Goal: Task Accomplishment & Management: Manage account settings

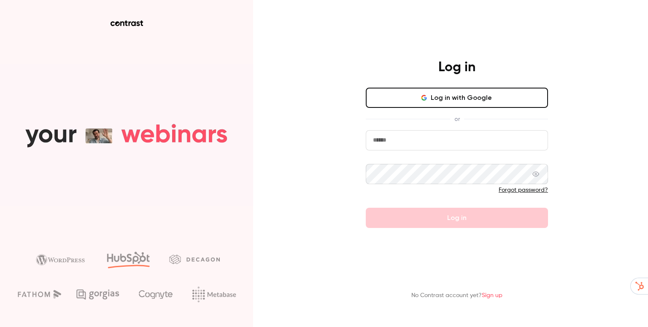
click at [455, 102] on button "Log in with Google" at bounding box center [457, 98] width 182 height 20
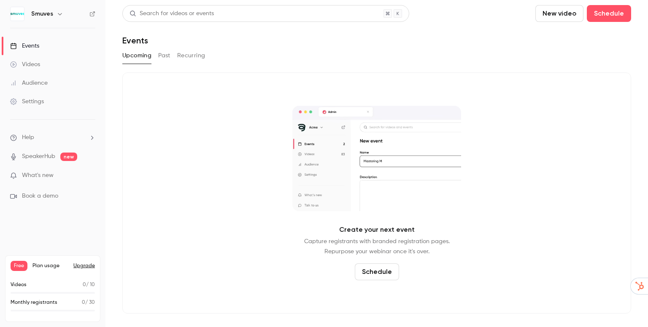
click at [19, 13] on img at bounding box center [17, 13] width 13 height 13
click at [32, 16] on h6 "Smuves" at bounding box center [42, 14] width 22 height 8
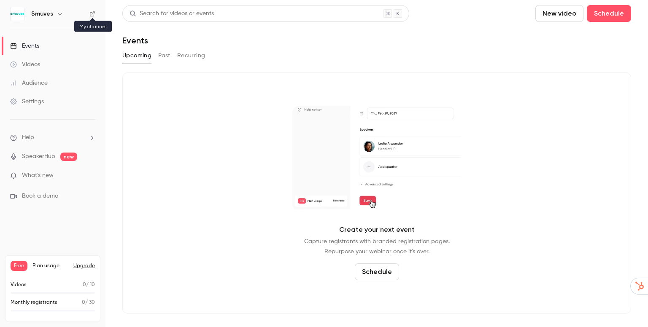
click at [89, 13] on icon at bounding box center [92, 14] width 6 height 6
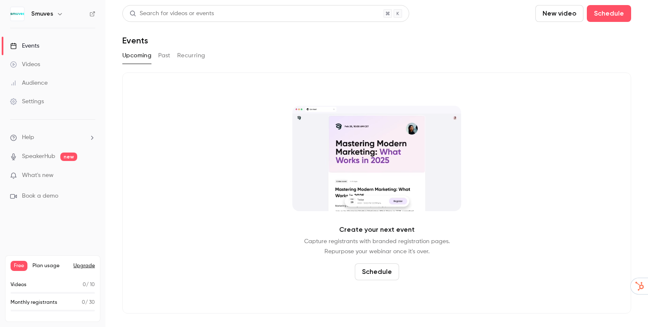
click at [37, 102] on div "Settings" at bounding box center [27, 101] width 34 height 8
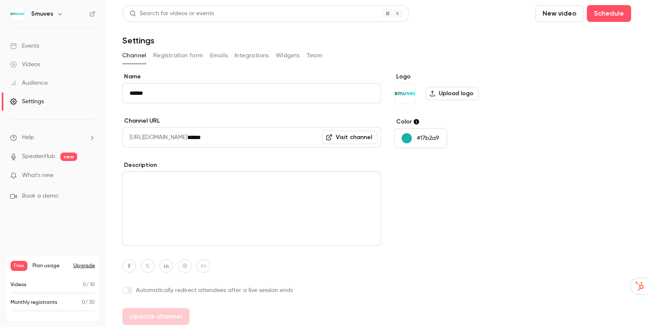
click at [434, 98] on label "Upload logo" at bounding box center [451, 93] width 53 height 13
click at [0, 0] on input "Upload logo" at bounding box center [0, 0] width 0 height 0
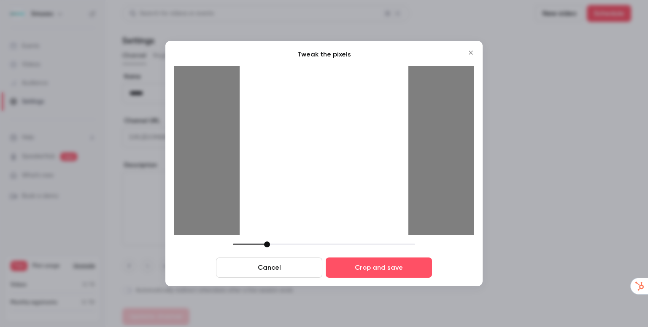
drag, startPoint x: 292, startPoint y: 243, endPoint x: 254, endPoint y: 243, distance: 37.5
click at [264, 243] on div at bounding box center [267, 245] width 6 height 6
click at [255, 243] on div at bounding box center [255, 245] width 6 height 6
drag, startPoint x: 257, startPoint y: 243, endPoint x: 264, endPoint y: 245, distance: 6.5
click at [264, 245] on div at bounding box center [261, 245] width 6 height 6
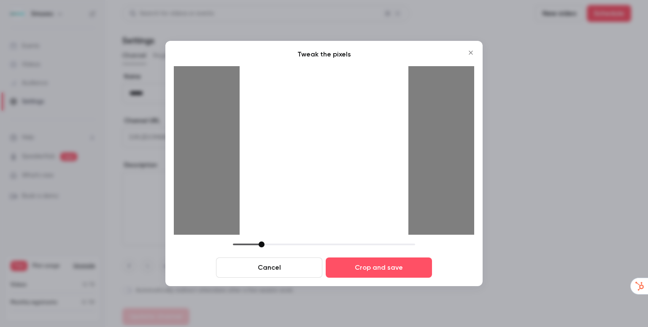
click at [241, 241] on div "Tweak the pixels Cancel Crop and save" at bounding box center [324, 163] width 300 height 229
click at [250, 245] on div at bounding box center [324, 245] width 182 height 6
drag, startPoint x: 256, startPoint y: 246, endPoint x: 272, endPoint y: 250, distance: 16.5
click at [272, 250] on div "Cancel Crop and save" at bounding box center [324, 260] width 300 height 36
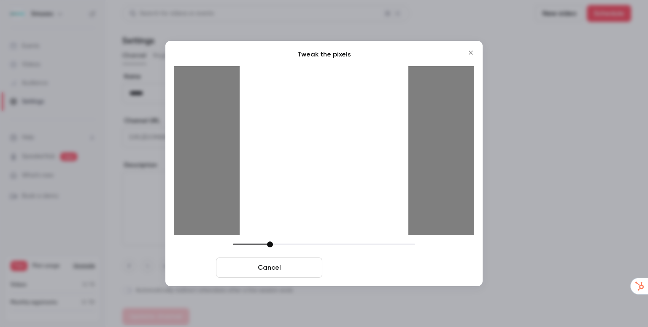
click at [361, 261] on button "Crop and save" at bounding box center [379, 268] width 106 height 20
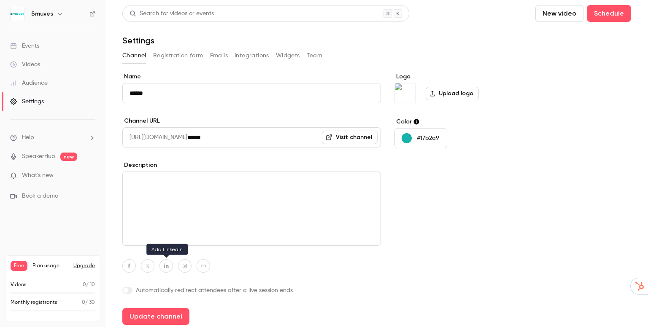
click at [163, 263] on button "button" at bounding box center [165, 265] width 13 height 13
paste input "**********"
click at [209, 244] on icon "button" at bounding box center [209, 246] width 5 height 5
type input "**********"
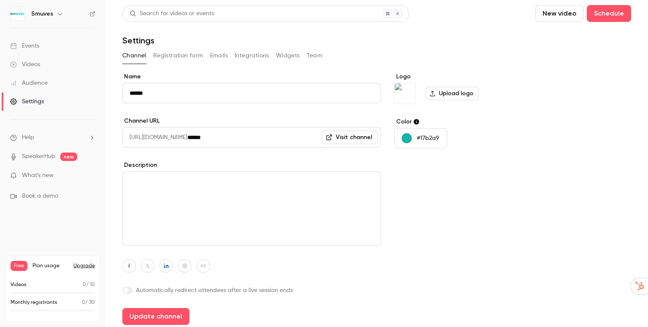
scroll to position [0, 0]
click at [202, 268] on icon "button" at bounding box center [203, 266] width 6 height 5
click at [205, 243] on input at bounding box center [199, 245] width 86 height 7
paste input "**********"
click at [243, 248] on button "button" at bounding box center [247, 246] width 10 height 10
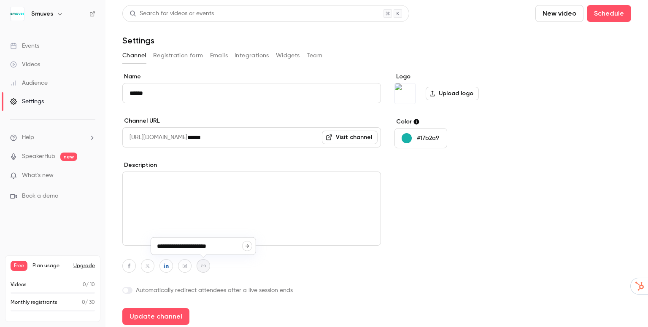
type input "**********"
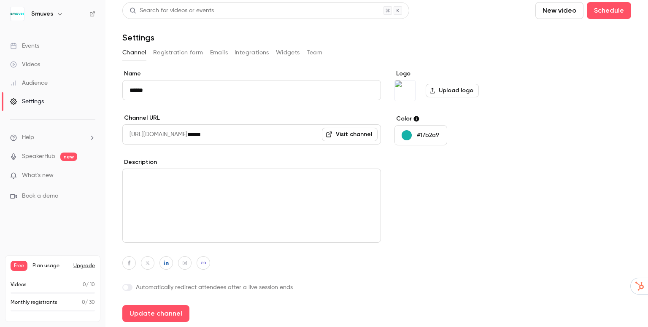
click at [131, 226] on textarea at bounding box center [251, 206] width 258 height 74
paste textarea "**********"
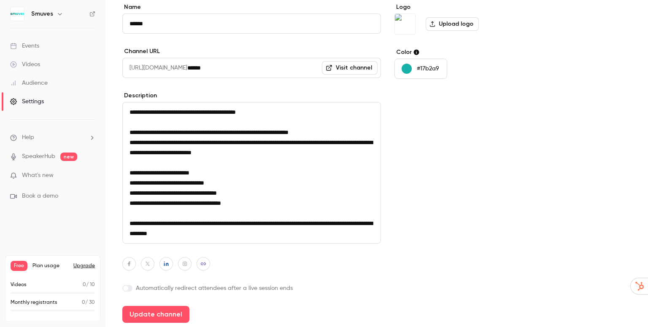
scroll to position [70, 0]
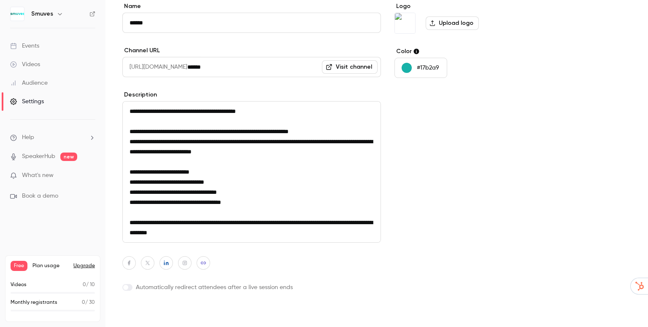
type textarea "**********"
click at [144, 308] on button "Update channel" at bounding box center [155, 313] width 67 height 17
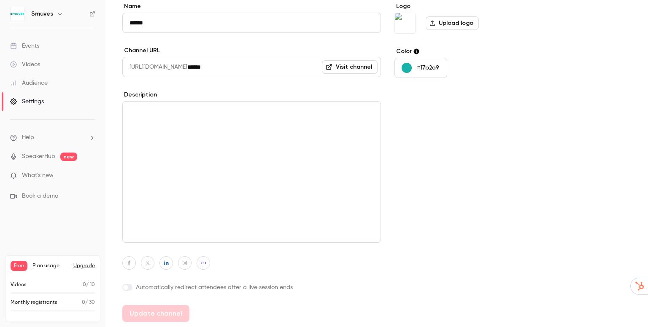
type textarea "**********"
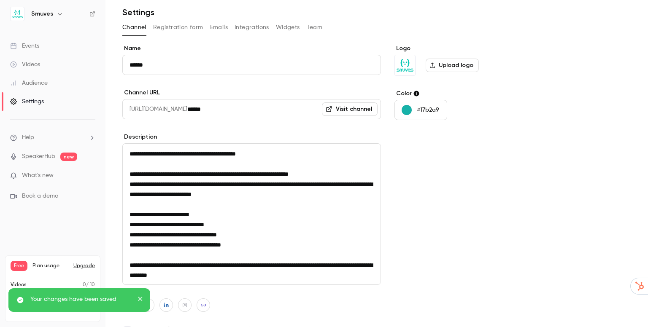
scroll to position [0, 0]
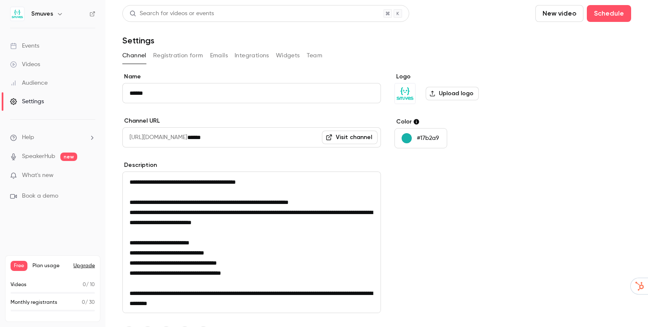
click at [173, 56] on button "Registration form" at bounding box center [178, 55] width 50 height 13
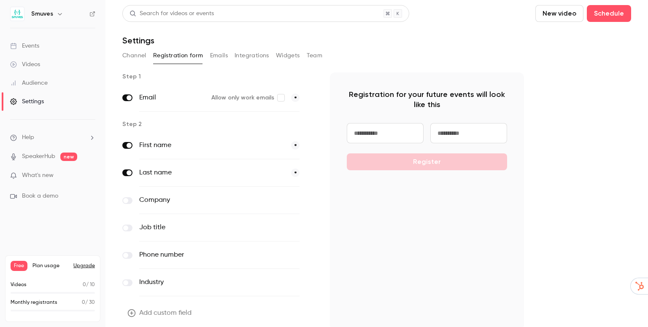
click at [124, 202] on span at bounding box center [125, 200] width 5 height 5
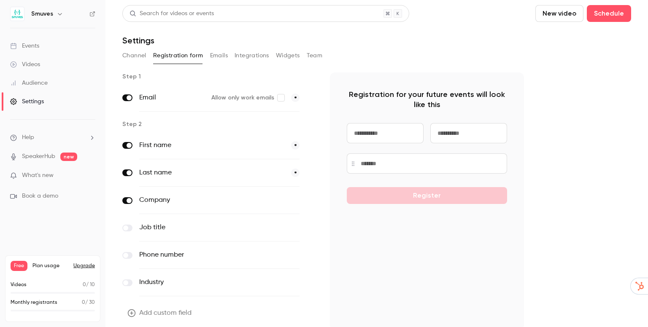
click at [132, 226] on label at bounding box center [127, 228] width 10 height 7
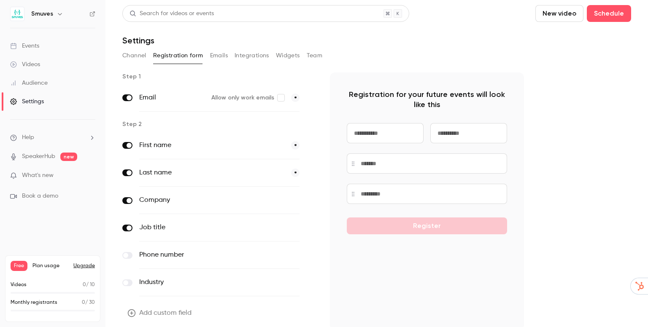
scroll to position [32, 0]
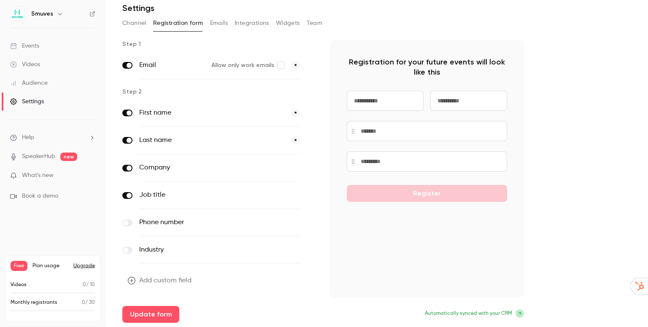
click at [145, 276] on button "Add custom field" at bounding box center [160, 280] width 76 height 17
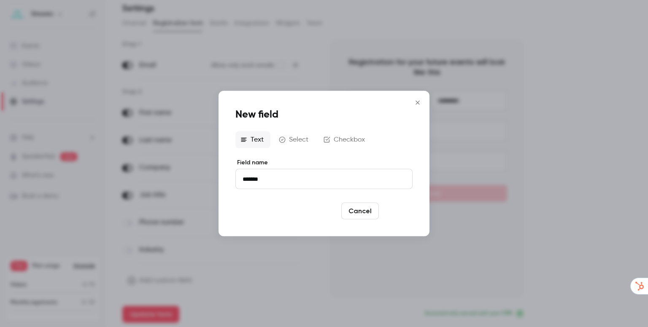
type input "*******"
click at [391, 205] on button "Save" at bounding box center [397, 211] width 30 height 17
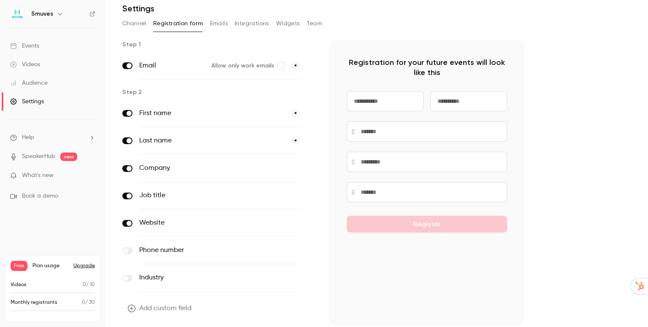
scroll to position [60, 0]
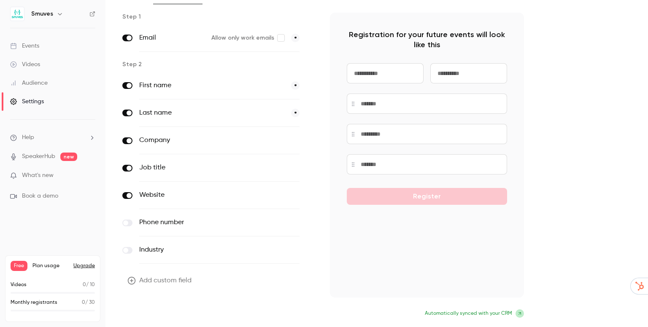
click at [163, 308] on button "Update form" at bounding box center [150, 314] width 57 height 17
click at [159, 306] on button "Update form" at bounding box center [150, 314] width 57 height 17
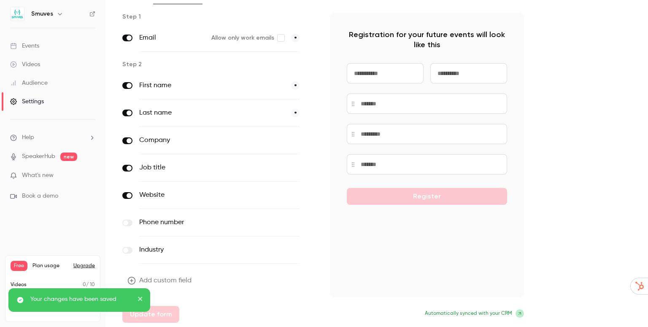
scroll to position [0, 0]
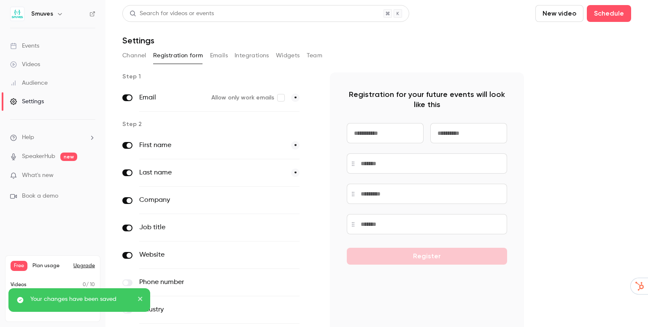
click at [218, 59] on button "Emails" at bounding box center [219, 55] width 18 height 13
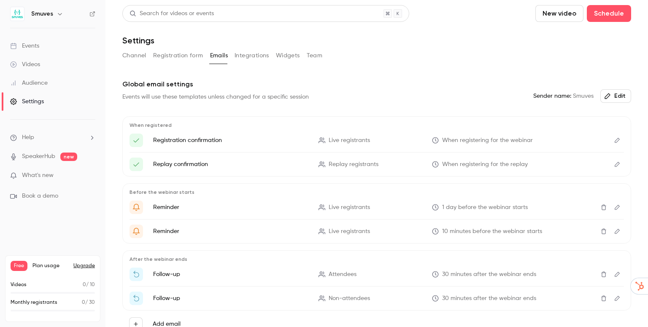
click at [249, 59] on button "Integrations" at bounding box center [251, 55] width 35 height 13
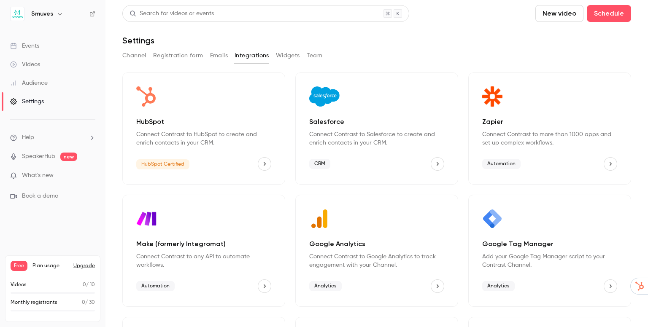
click at [267, 161] on button "HubSpot" at bounding box center [264, 163] width 13 height 13
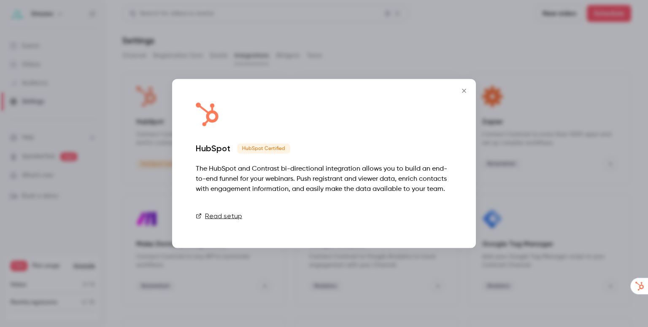
click at [433, 215] on link "Connect" at bounding box center [431, 216] width 42 height 17
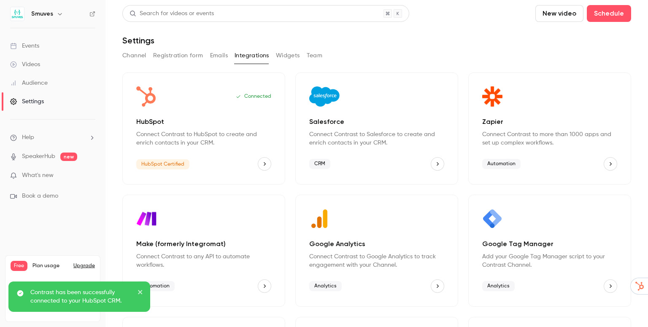
click at [264, 164] on icon "HubSpot" at bounding box center [264, 164] width 6 height 6
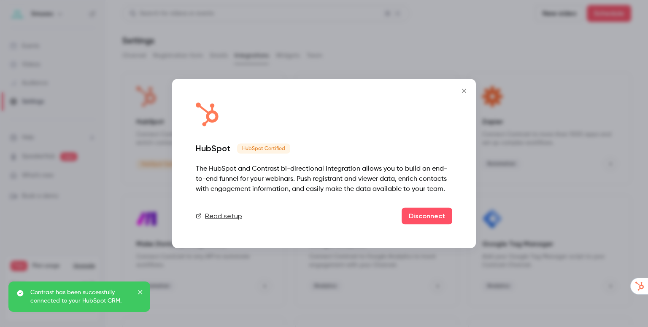
click at [462, 90] on icon "Close" at bounding box center [464, 91] width 10 height 7
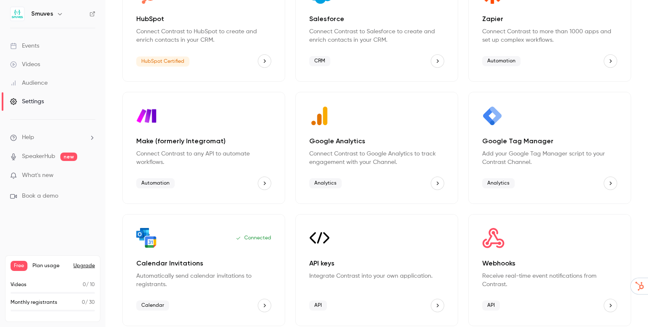
scroll to position [106, 0]
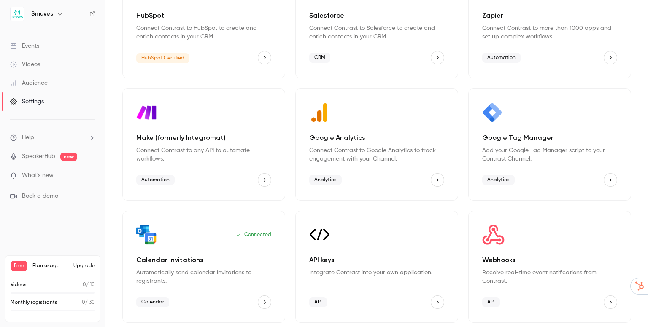
click at [206, 283] on p "Automatically send calendar invitations to registrants." at bounding box center [203, 277] width 135 height 17
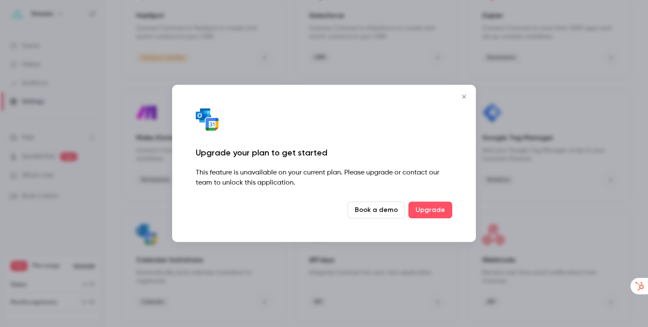
click at [467, 98] on icon "Close" at bounding box center [464, 96] width 10 height 7
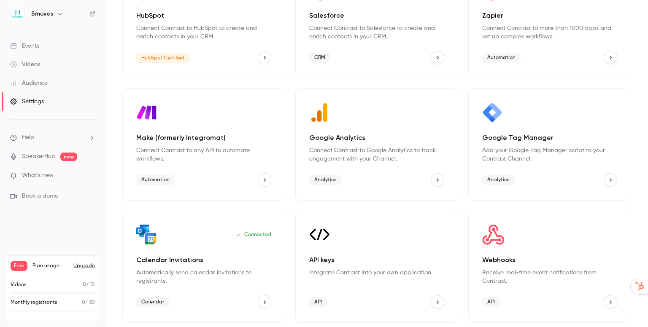
scroll to position [0, 0]
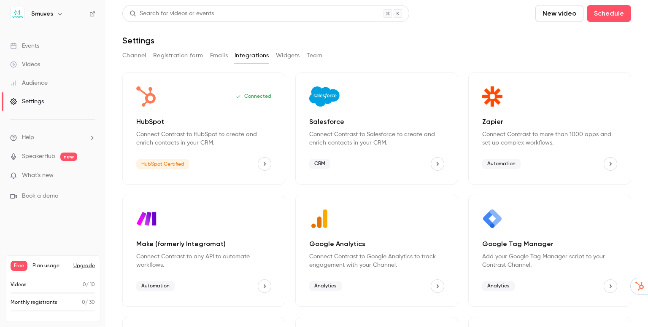
click at [37, 174] on span "What's new" at bounding box center [38, 175] width 32 height 9
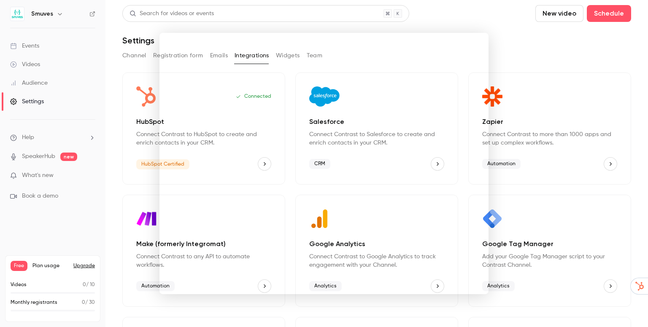
click at [510, 43] on div at bounding box center [324, 163] width 648 height 327
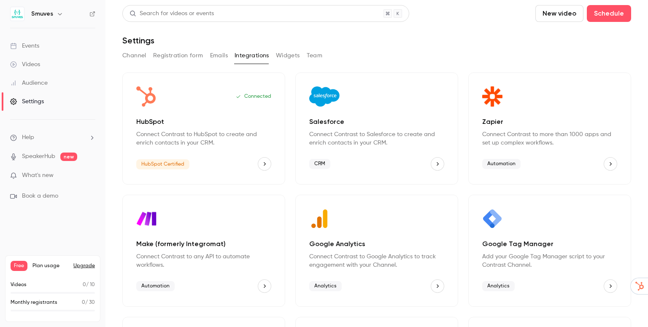
click at [33, 158] on link "SpeakerHub" at bounding box center [38, 156] width 33 height 9
click at [47, 13] on h6 "Smuves" at bounding box center [42, 14] width 22 height 8
click at [55, 13] on button "button" at bounding box center [60, 14] width 10 height 10
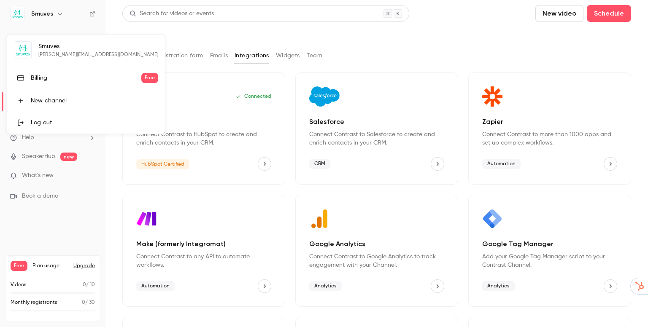
click at [54, 13] on div at bounding box center [324, 163] width 648 height 327
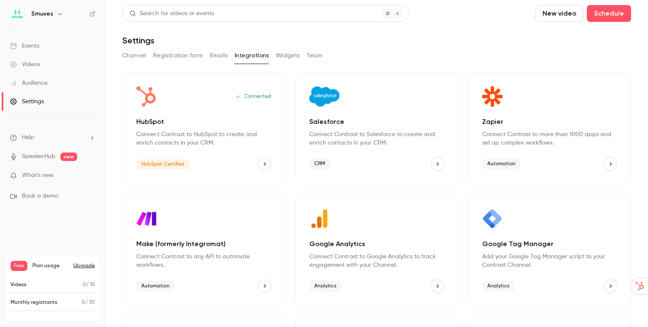
click at [28, 86] on div "Audience" at bounding box center [29, 83] width 38 height 8
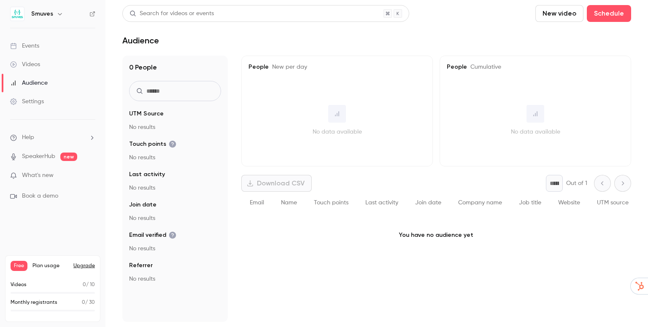
click at [35, 63] on div "Videos" at bounding box center [25, 64] width 30 height 8
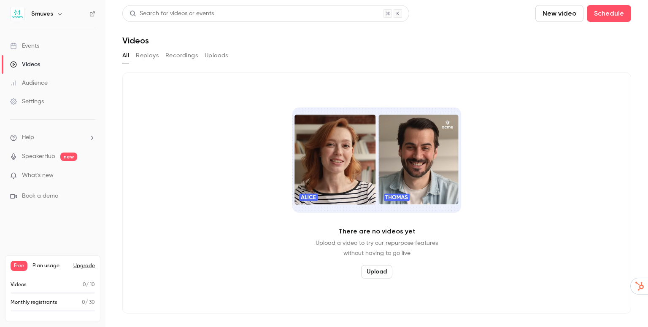
click at [43, 44] on link "Events" at bounding box center [52, 46] width 105 height 19
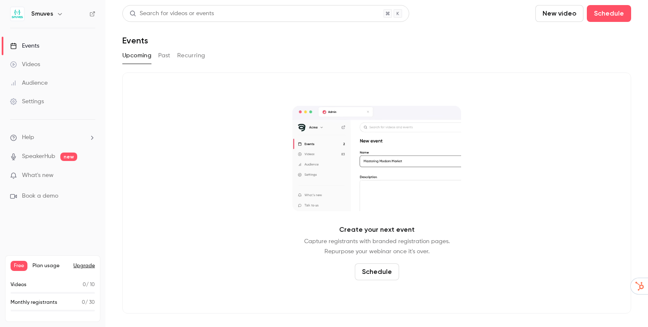
click at [36, 60] on link "Videos" at bounding box center [52, 64] width 105 height 19
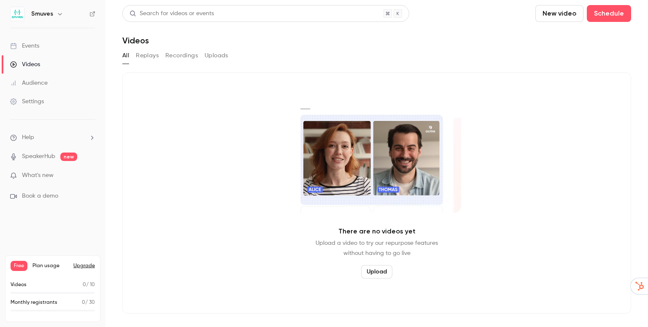
click at [30, 38] on link "Events" at bounding box center [52, 46] width 105 height 19
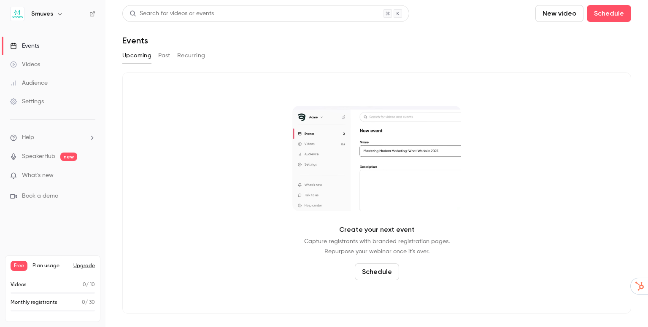
click at [168, 54] on button "Past" at bounding box center [164, 55] width 12 height 13
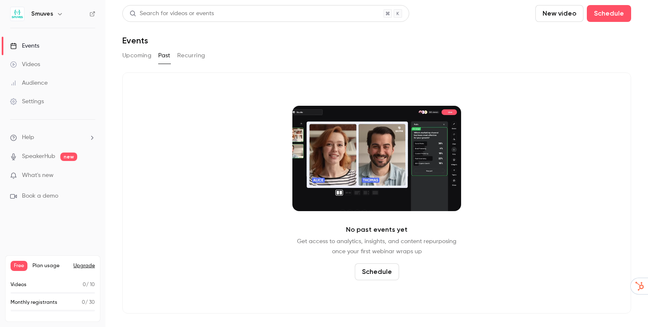
click at [189, 56] on button "Recurring" at bounding box center [191, 55] width 28 height 13
